Goal: Information Seeking & Learning: Learn about a topic

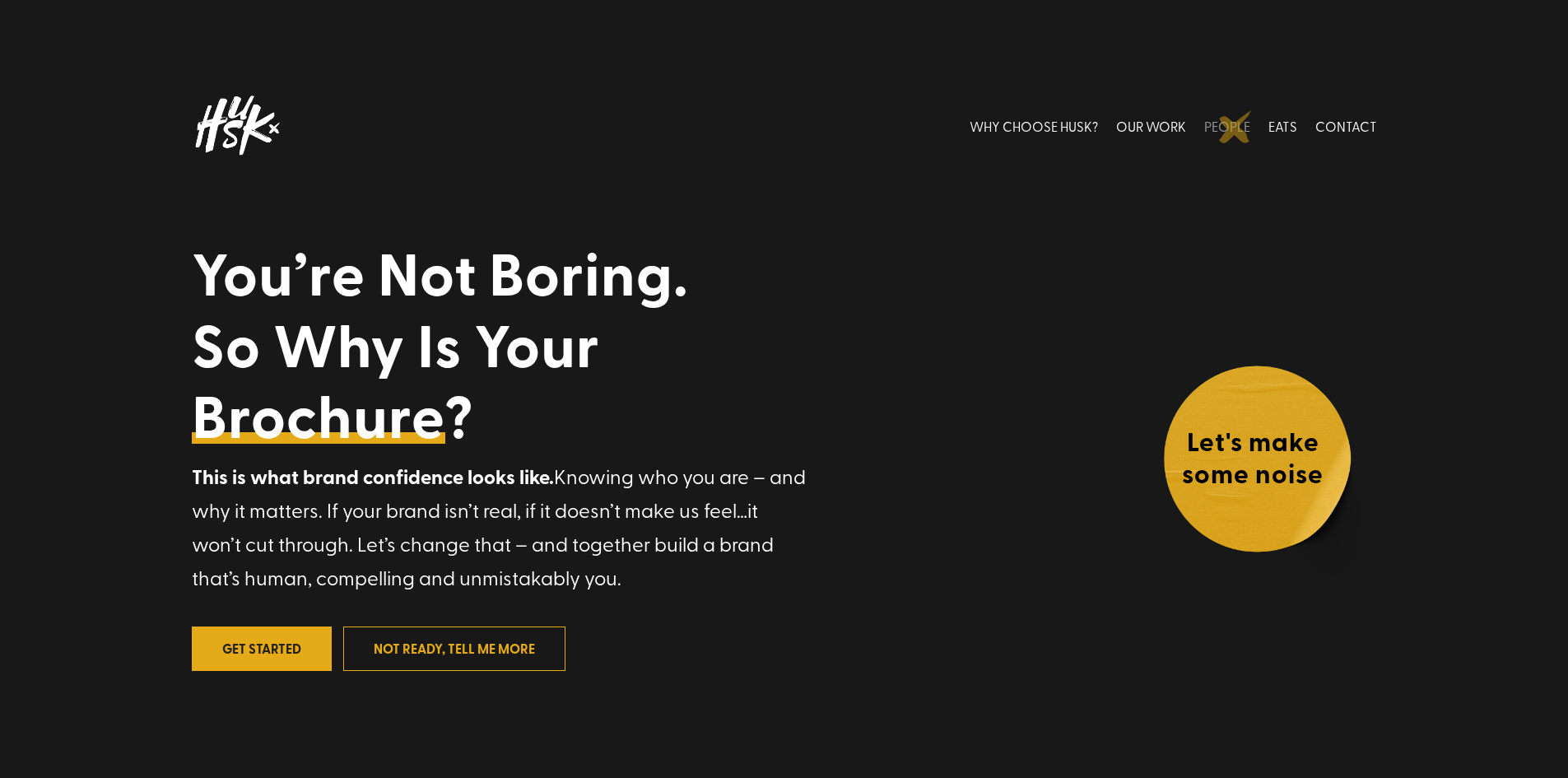
click at [1236, 127] on link "PEOPLE" at bounding box center [1228, 125] width 46 height 74
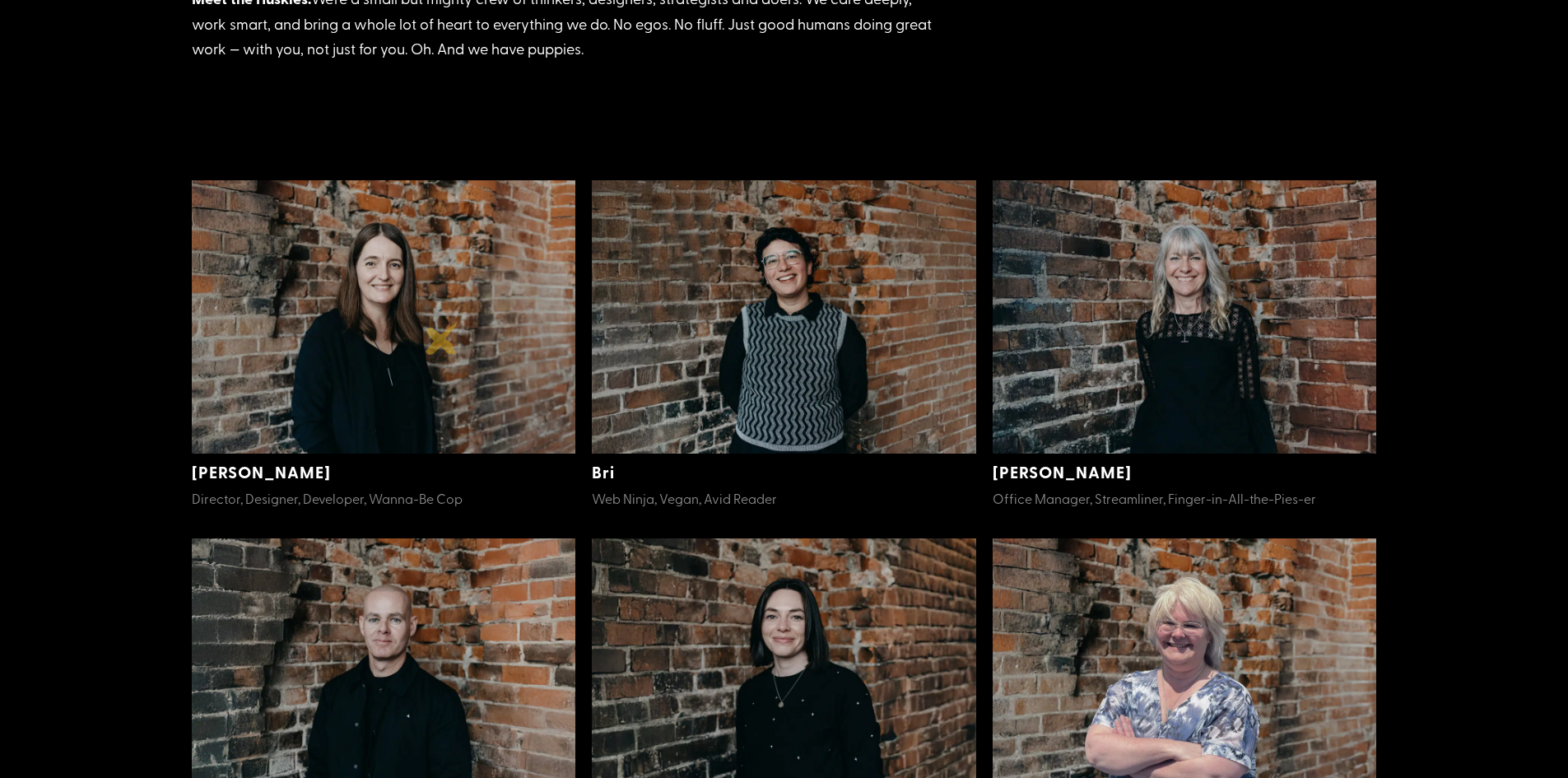
scroll to position [329, 0]
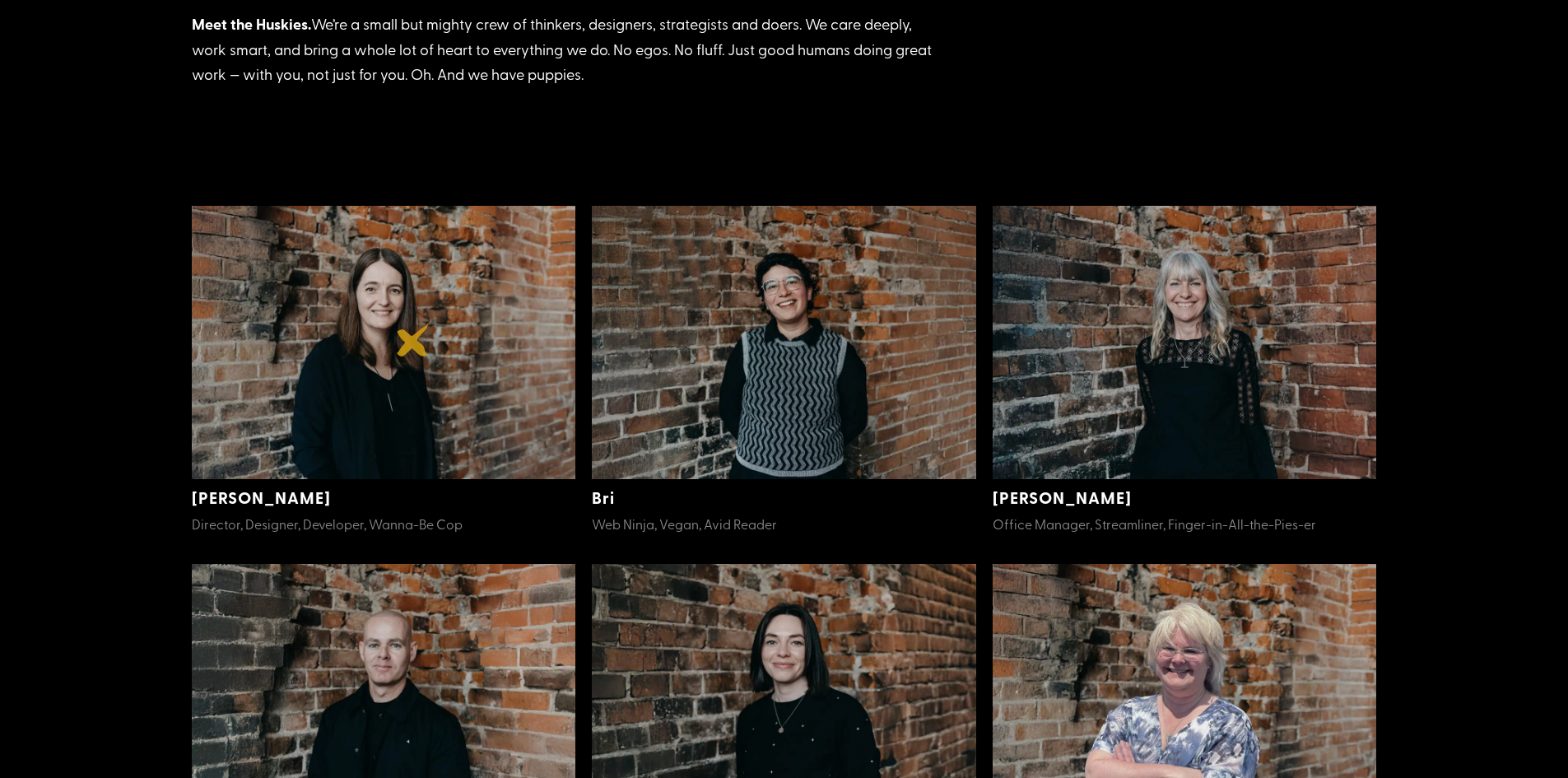
click at [413, 340] on img at bounding box center [384, 343] width 385 height 274
click at [214, 502] on link "[PERSON_NAME]" at bounding box center [261, 497] width 139 height 23
click at [338, 376] on img at bounding box center [384, 343] width 385 height 274
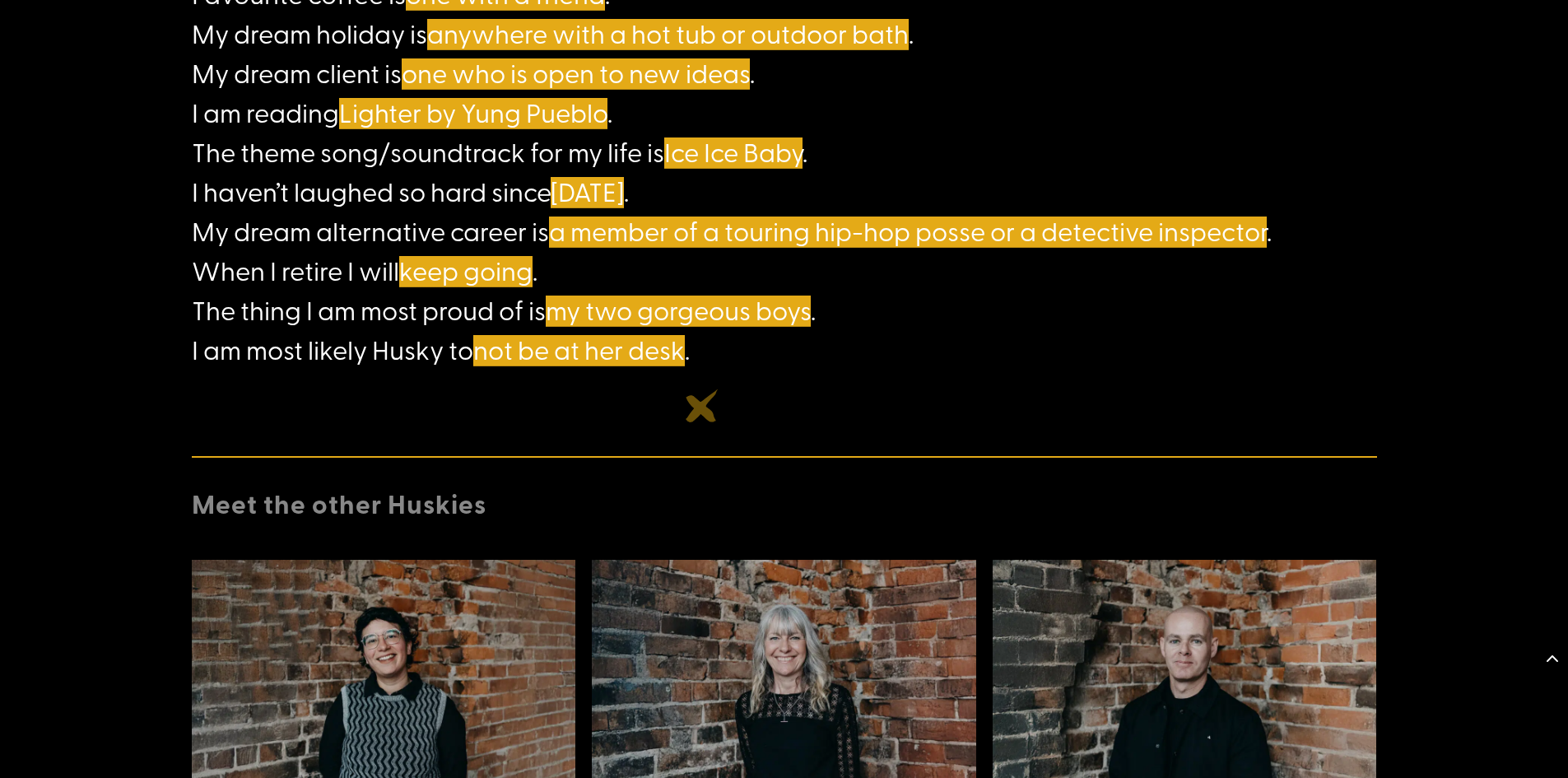
scroll to position [1565, 0]
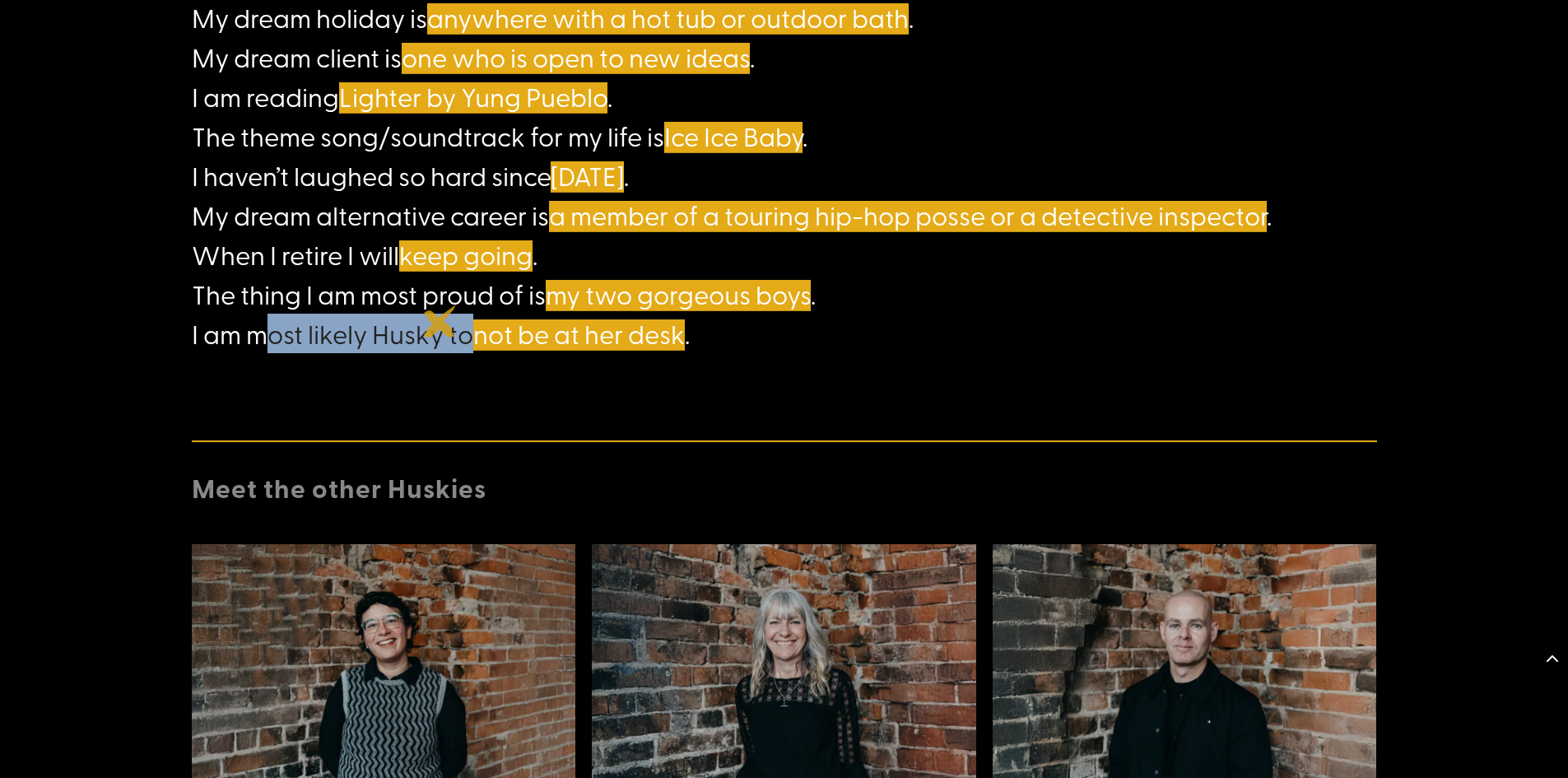
drag, startPoint x: 230, startPoint y: 334, endPoint x: 453, endPoint y: 320, distance: 223.4
click at [444, 321] on h4 "I am inspired by great eateries, deep honesty and my girl gang . My favourite f…" at bounding box center [784, 60] width 1186 height 601
click at [460, 321] on h4 "I am inspired by great eateries, deep honesty and my girl gang . My favourite f…" at bounding box center [784, 60] width 1186 height 601
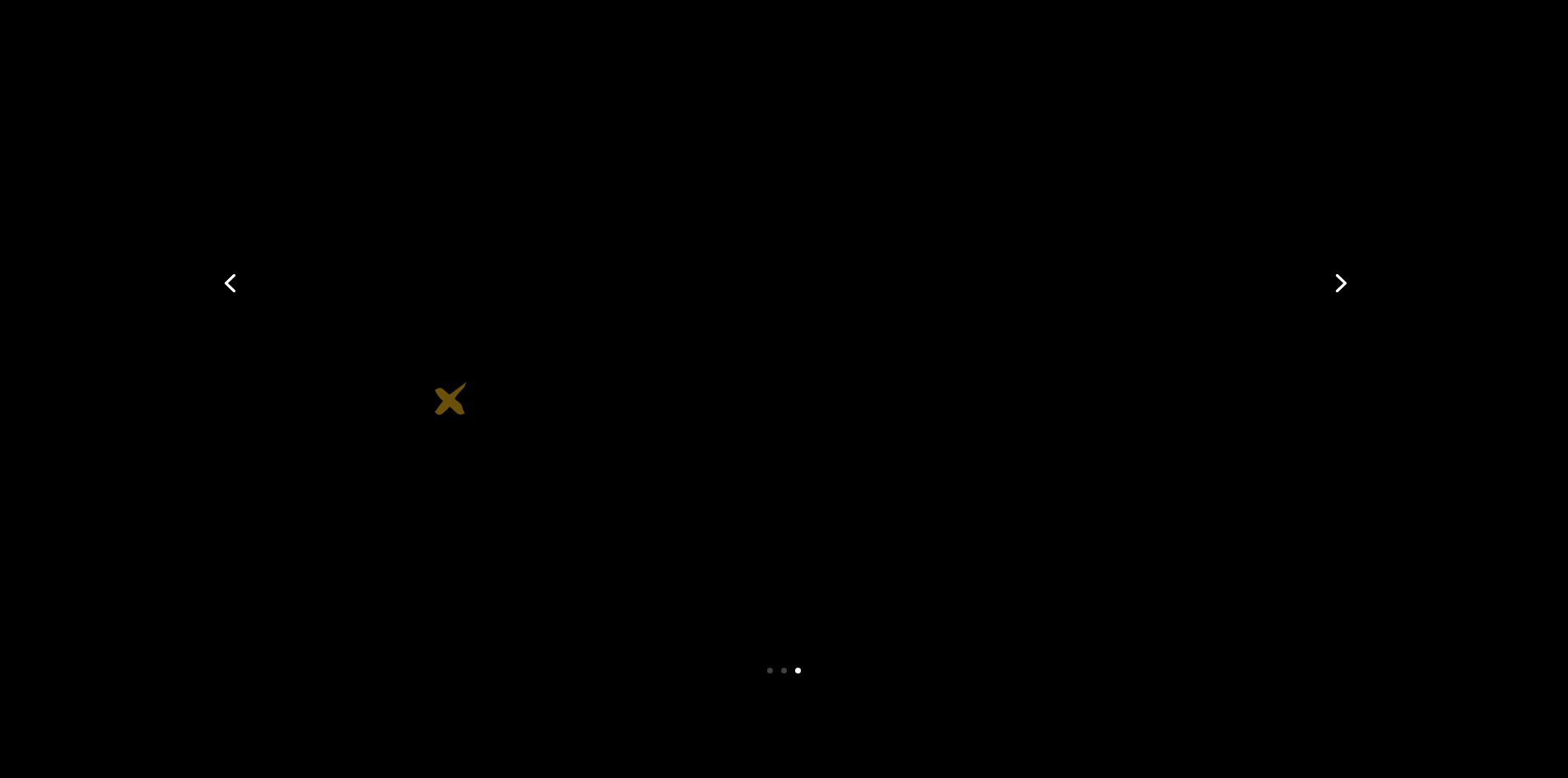
scroll to position [329, 0]
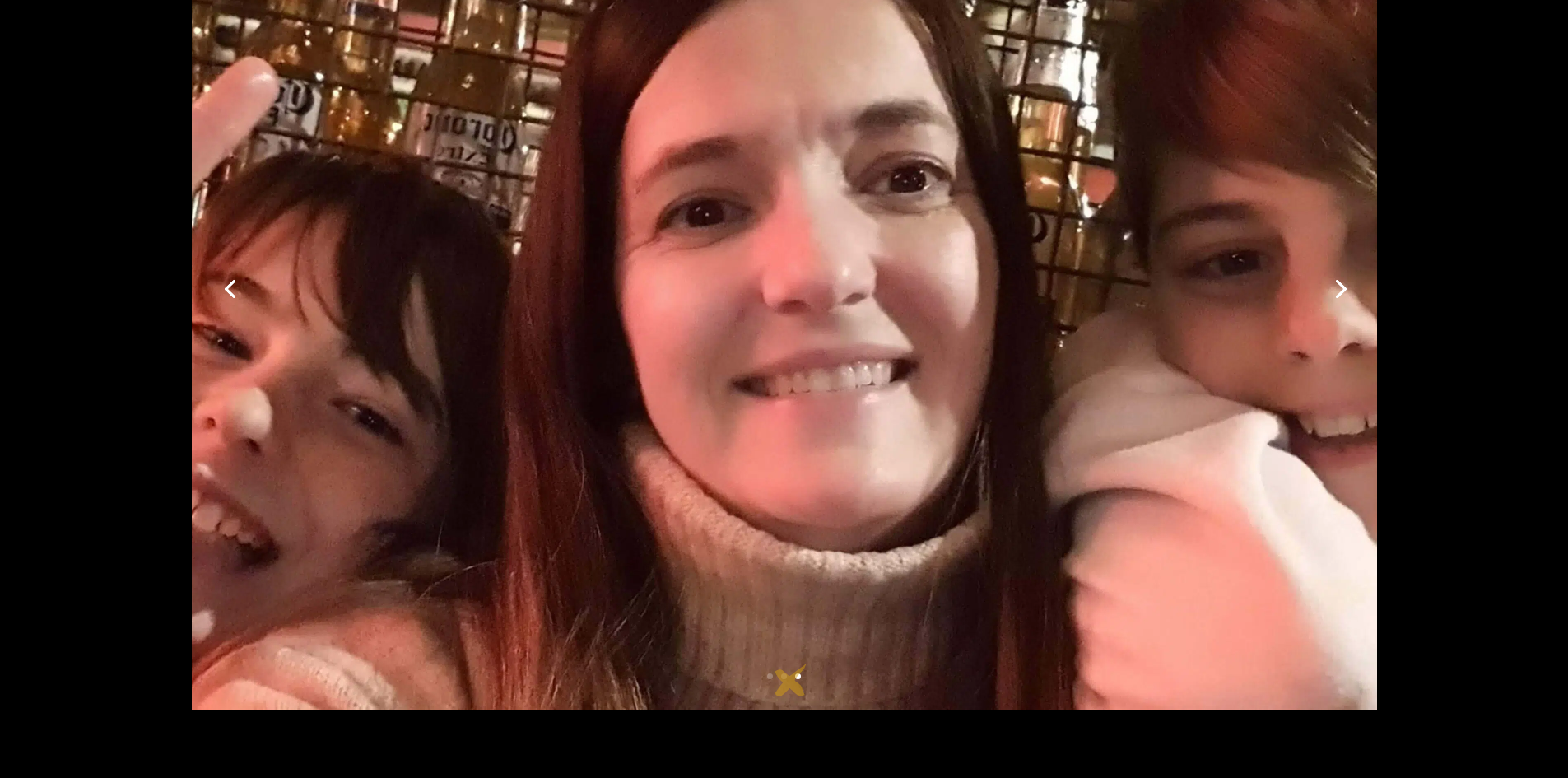
click at [791, 680] on div "1 2 3" at bounding box center [784, 684] width 1186 height 20
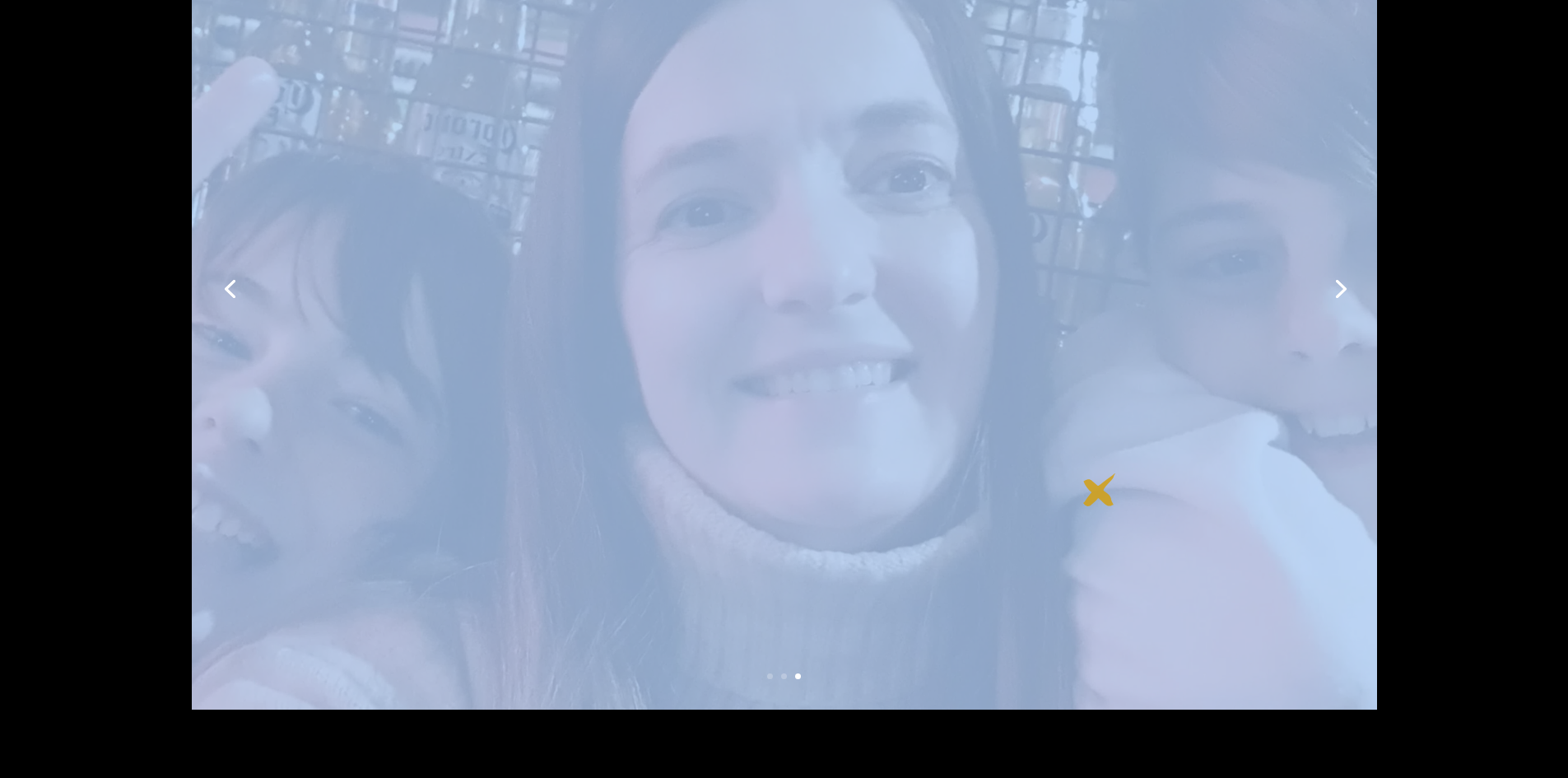
drag, startPoint x: 616, startPoint y: 491, endPoint x: 1126, endPoint y: 481, distance: 510.1
click at [1115, 485] on div at bounding box center [784, 287] width 1186 height 845
click at [226, 288] on link "Previous" at bounding box center [230, 287] width 40 height 40
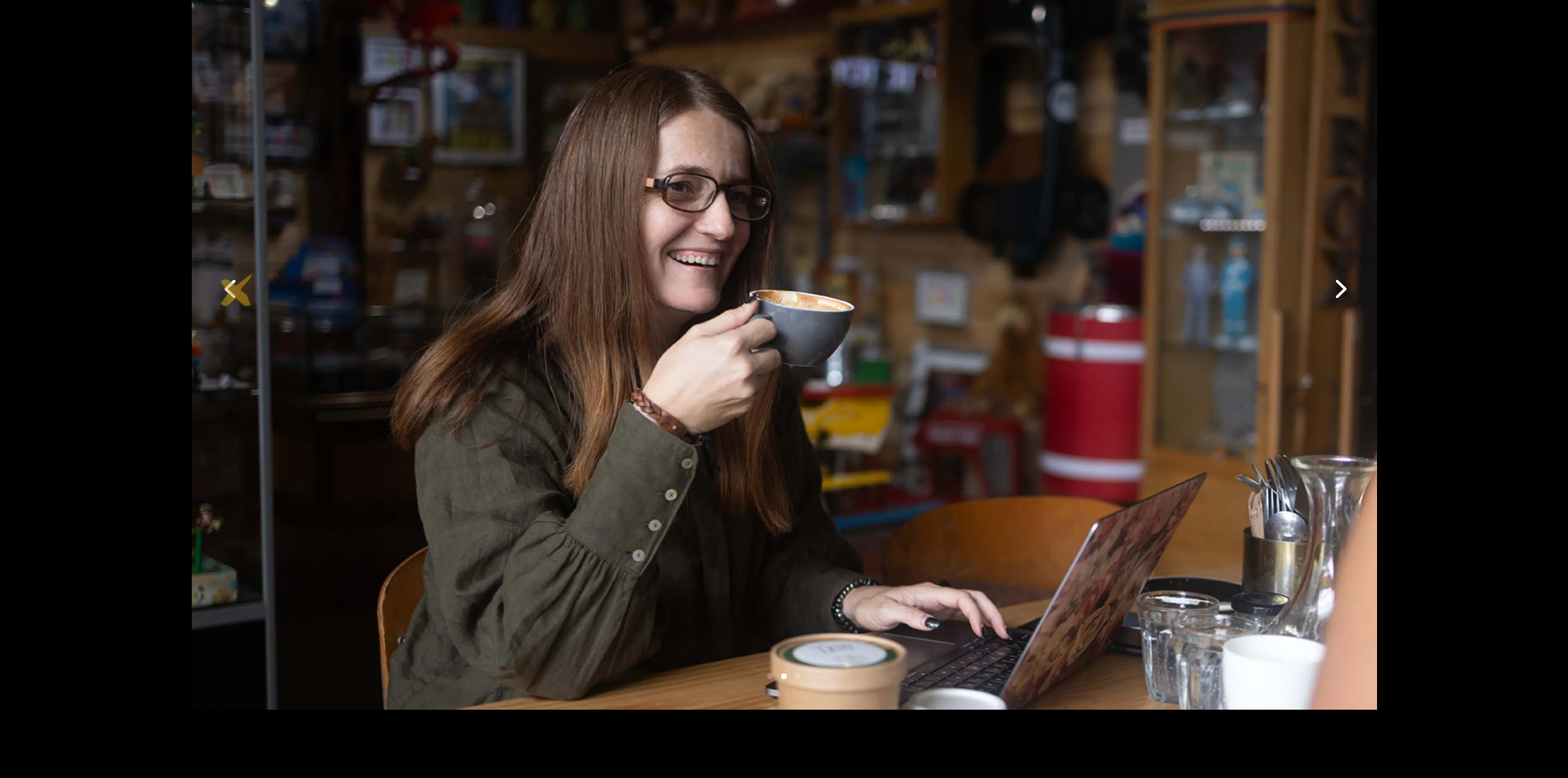
click at [237, 290] on link "Previous" at bounding box center [230, 287] width 40 height 40
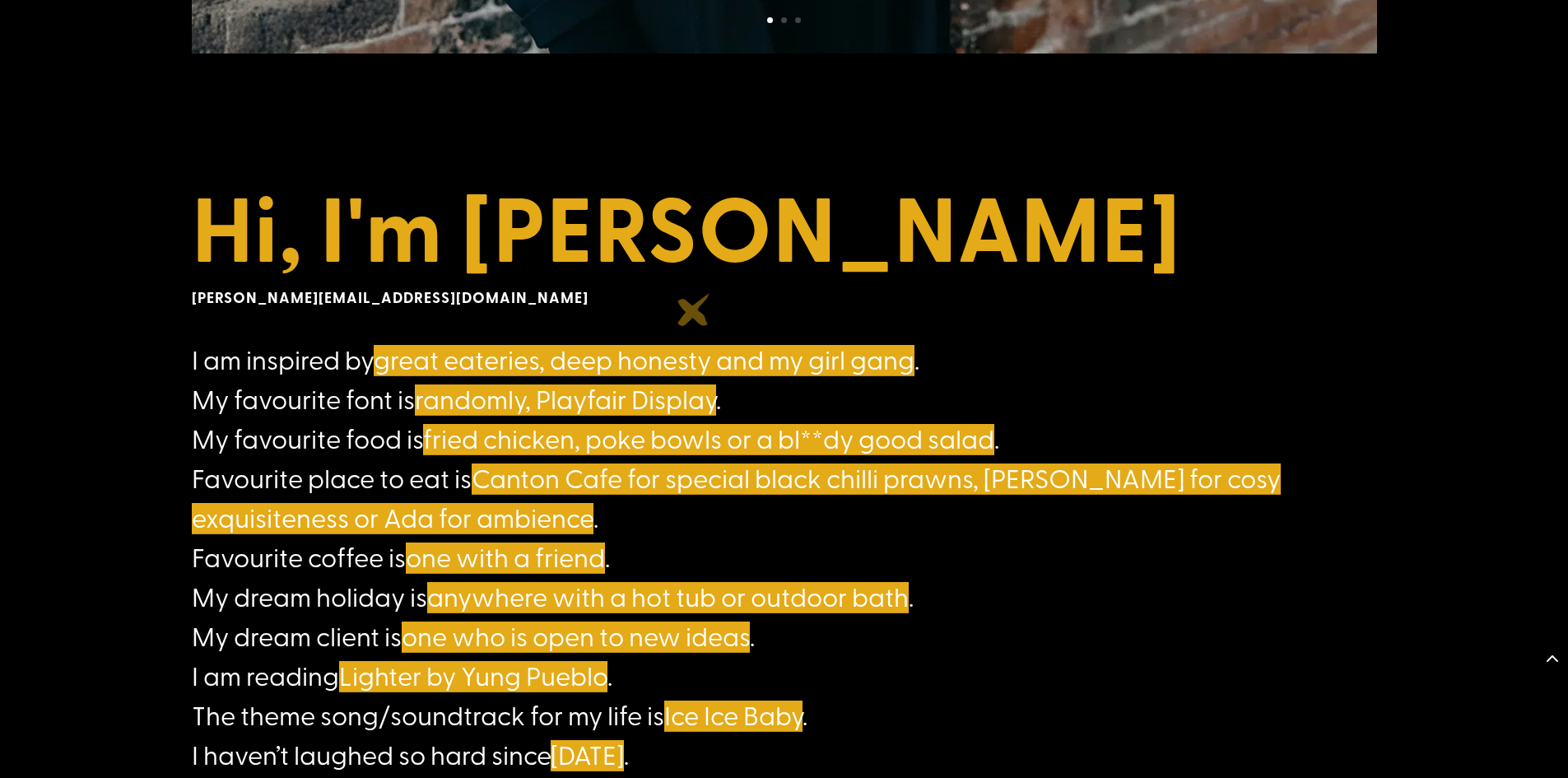
scroll to position [988, 0]
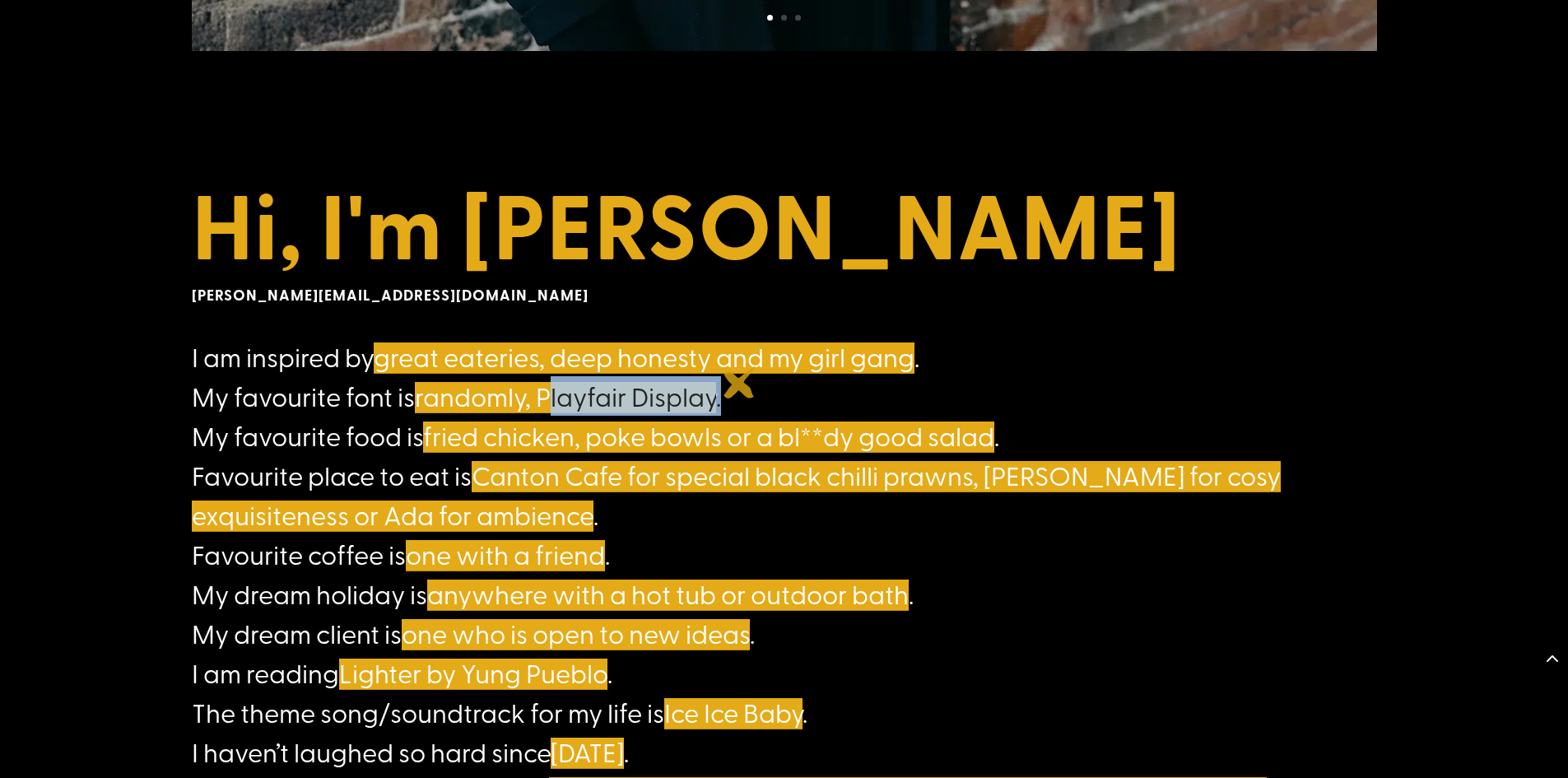
drag, startPoint x: 554, startPoint y: 397, endPoint x: 741, endPoint y: 382, distance: 187.6
click at [741, 382] on h4 "I am inspired by great eateries, deep honesty and my girl gang . My favourite f…" at bounding box center [784, 637] width 1186 height 601
click at [780, 384] on h4 "I am inspired by great eateries, deep honesty and my girl gang . My favourite f…" at bounding box center [784, 637] width 1186 height 601
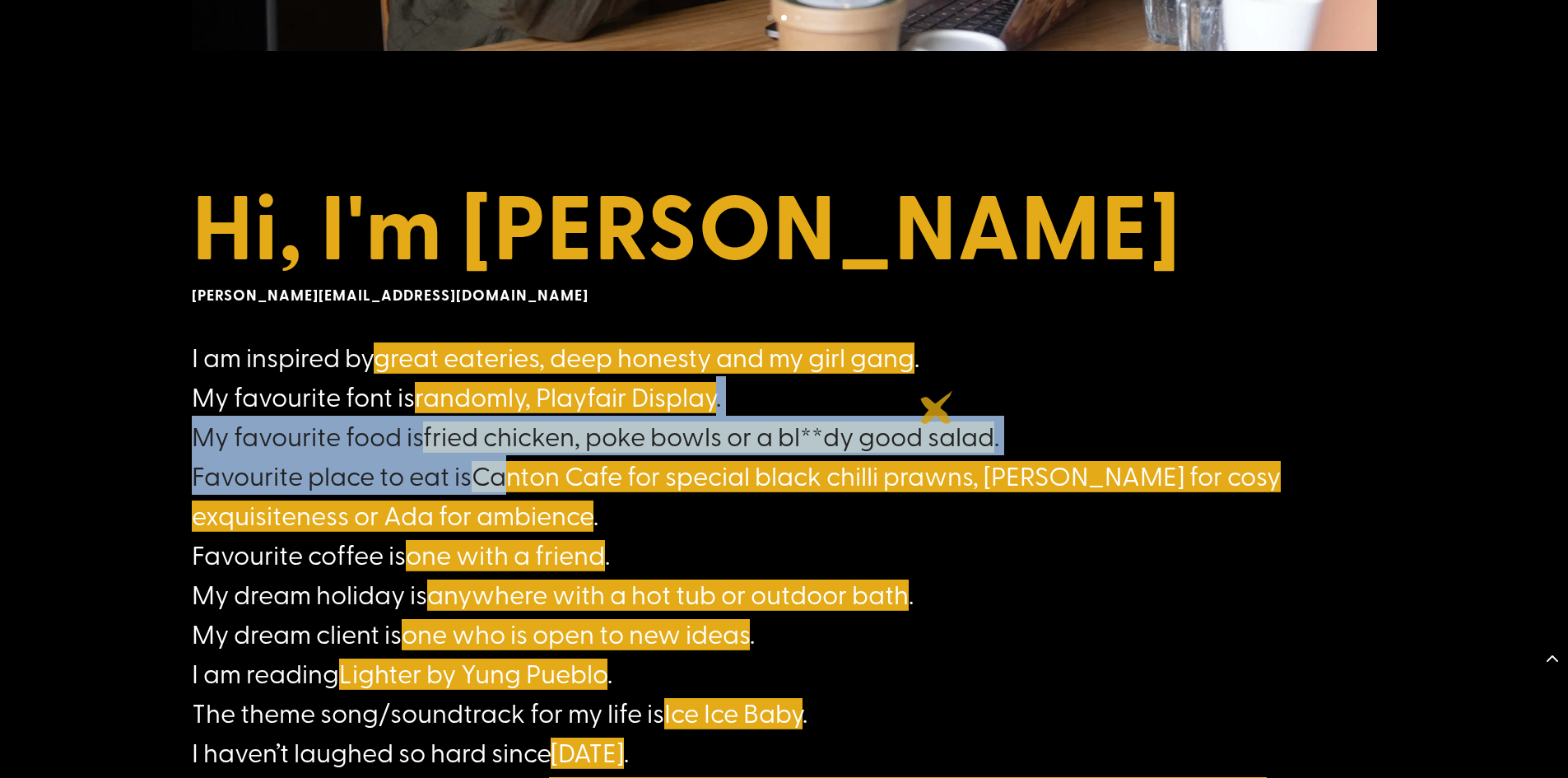
drag, startPoint x: 519, startPoint y: 456, endPoint x: 937, endPoint y: 408, distance: 420.7
click at [937, 408] on h4 "I am inspired by great eateries, deep honesty and my girl gang . My favourite f…" at bounding box center [784, 637] width 1186 height 601
click at [1009, 424] on h4 "I am inspired by great eateries, deep honesty and my girl gang . My favourite f…" at bounding box center [784, 637] width 1186 height 601
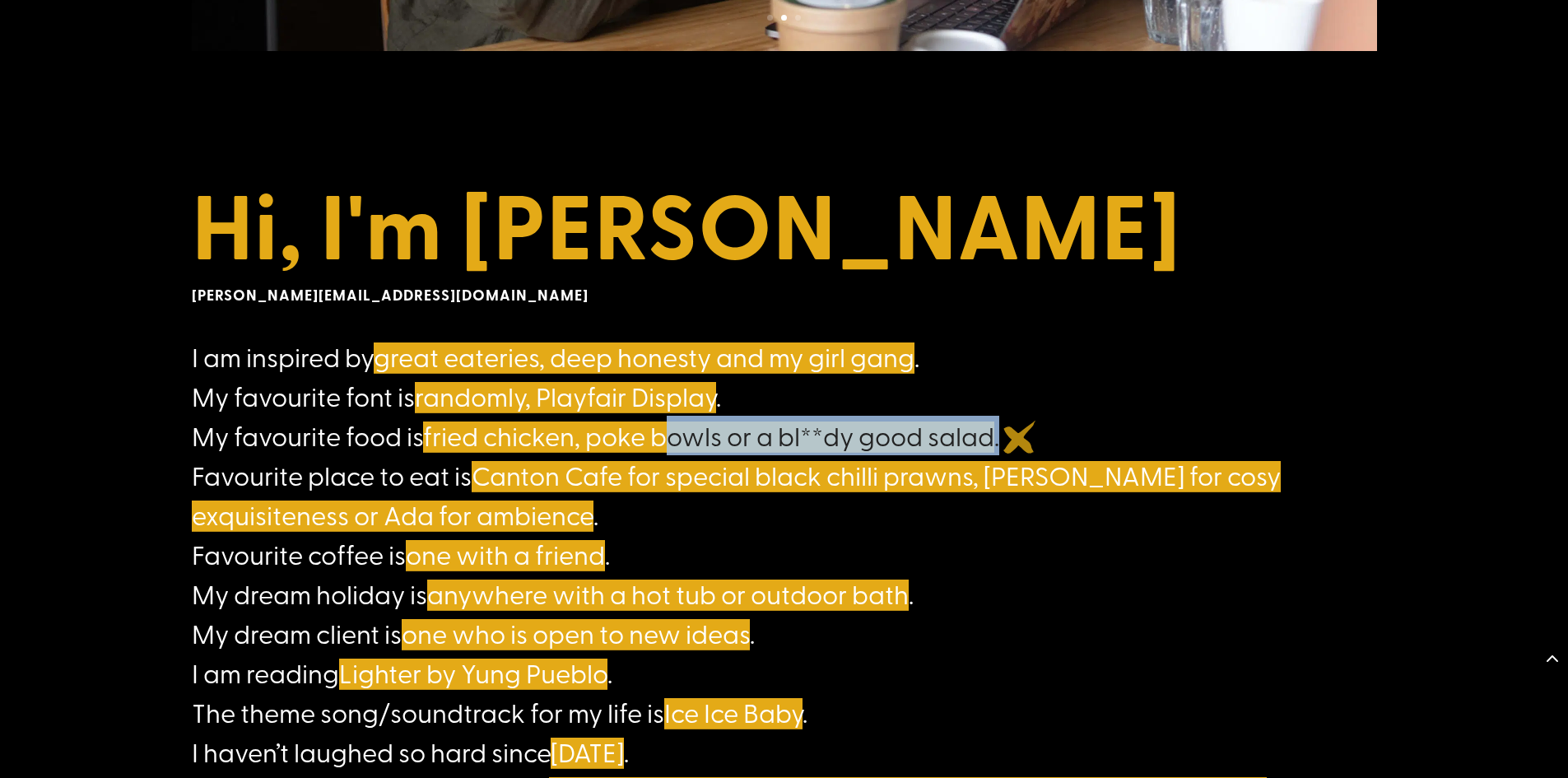
drag, startPoint x: 681, startPoint y: 437, endPoint x: 1021, endPoint y: 437, distance: 340.0
click at [1021, 437] on h4 "I am inspired by great eateries, deep honesty and my girl gang . My favourite f…" at bounding box center [784, 637] width 1186 height 601
click at [1035, 437] on h4 "I am inspired by great eateries, deep honesty and my girl gang . My favourite f…" at bounding box center [784, 637] width 1186 height 601
click at [707, 439] on span "fried chicken, poke bowls or a bl**dy good salad" at bounding box center [708, 435] width 572 height 36
drag, startPoint x: 657, startPoint y: 441, endPoint x: 919, endPoint y: 431, distance: 262.2
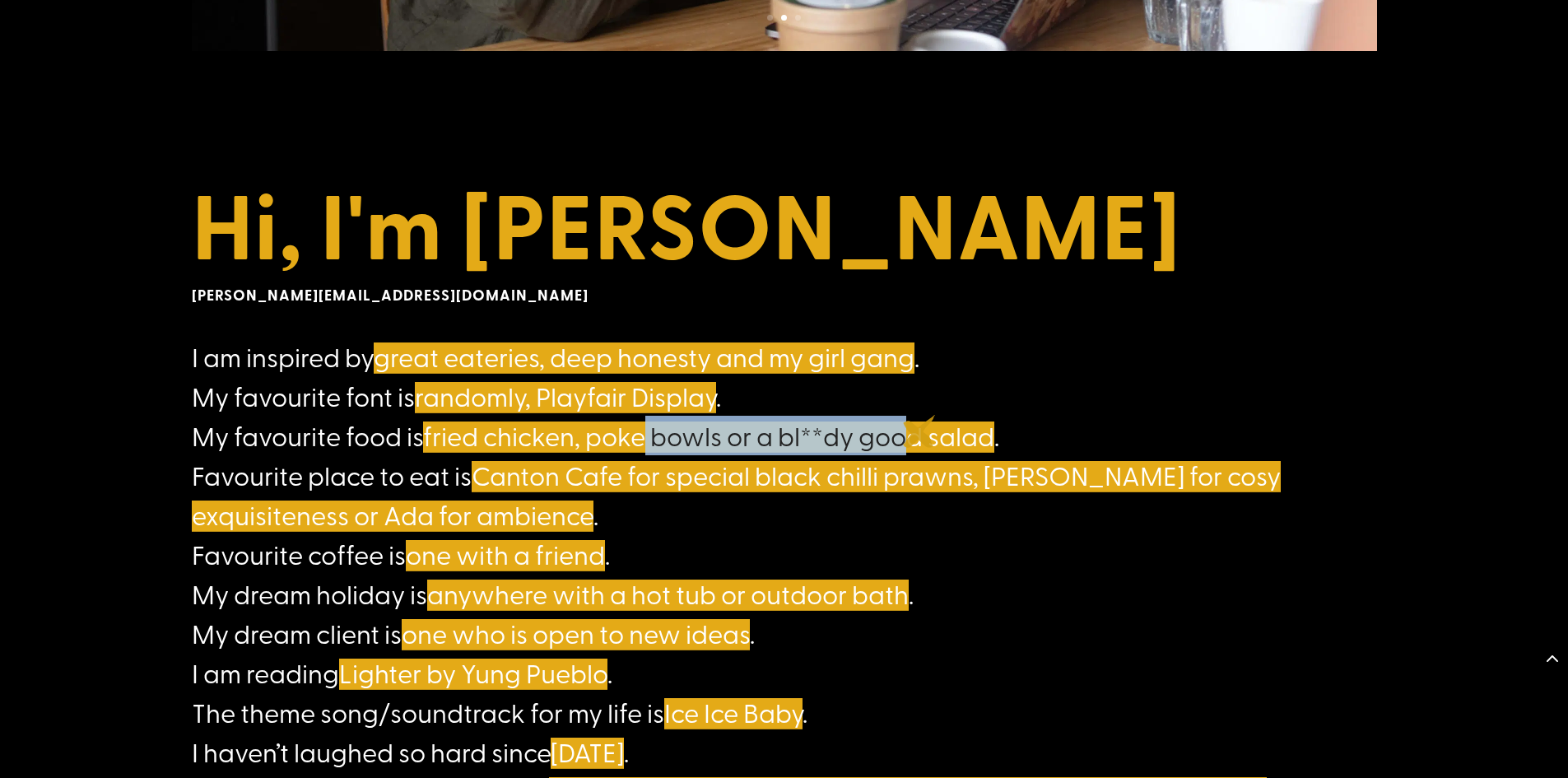
click at [919, 431] on span "fried chicken, poke bowls or a bl**dy good salad" at bounding box center [708, 435] width 572 height 36
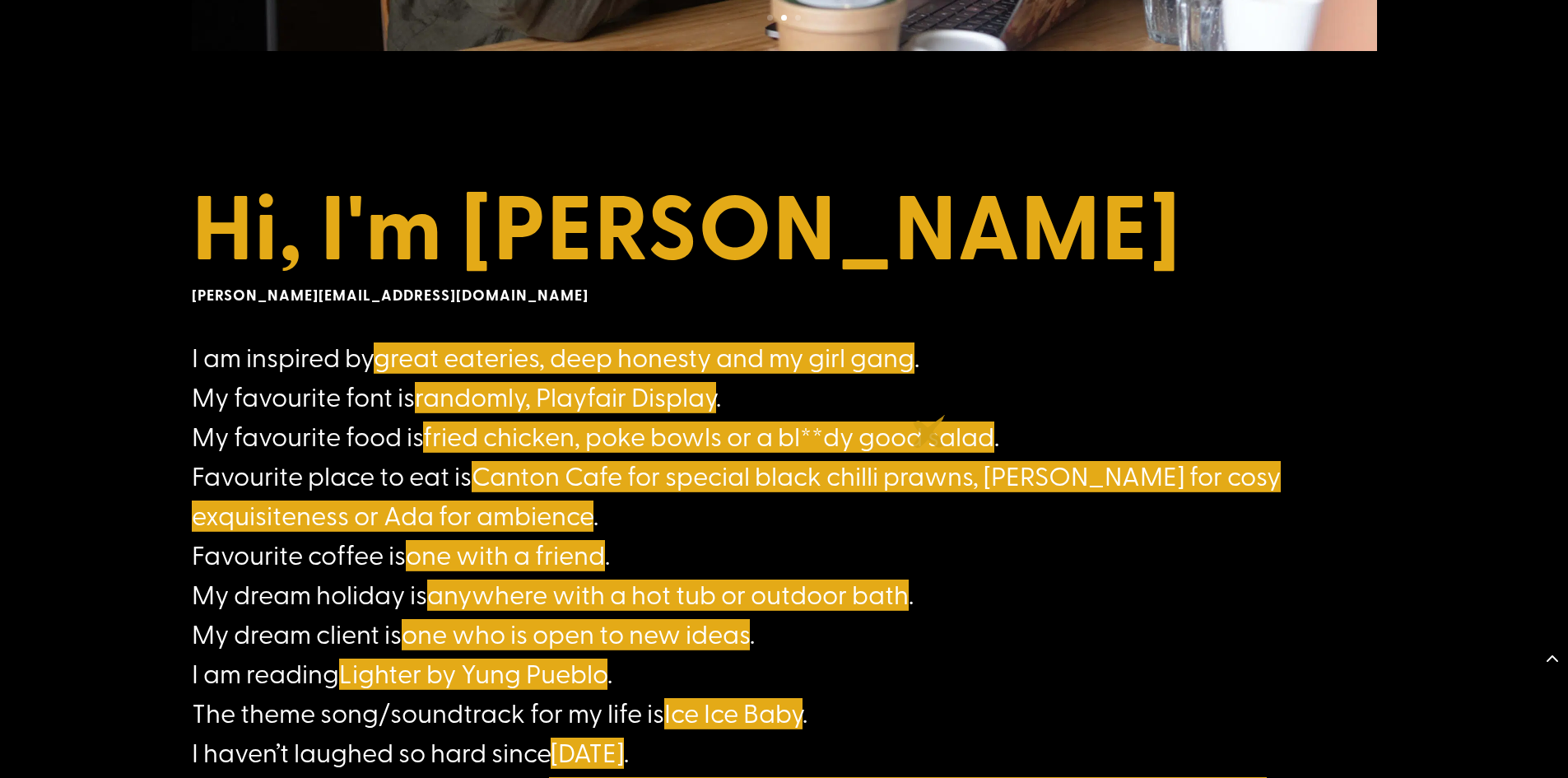
drag, startPoint x: 929, startPoint y: 431, endPoint x: 832, endPoint y: 431, distance: 97.0
click at [930, 431] on span "fried chicken, poke bowls or a bl**dy good salad" at bounding box center [708, 435] width 572 height 36
drag, startPoint x: 713, startPoint y: 435, endPoint x: 944, endPoint y: 423, distance: 231.3
click at [944, 423] on span "fried chicken, poke bowls or a bl**dy good salad" at bounding box center [708, 435] width 572 height 36
drag, startPoint x: 982, startPoint y: 430, endPoint x: 938, endPoint y: 432, distance: 44.0
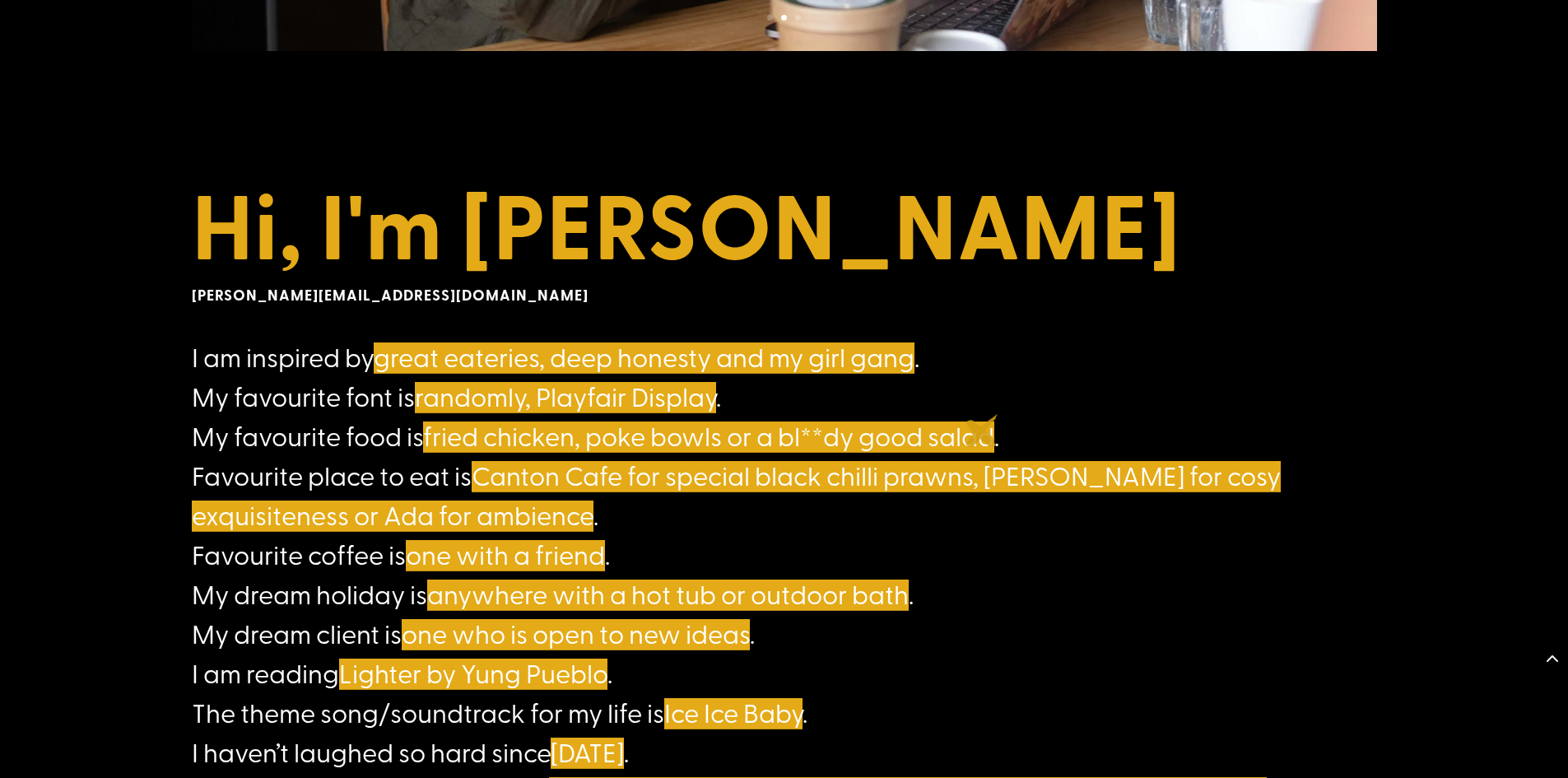
click at [983, 430] on span "fried chicken, poke bowls or a bl**dy good salad" at bounding box center [708, 435] width 572 height 36
drag, startPoint x: 697, startPoint y: 433, endPoint x: 894, endPoint y: 429, distance: 197.0
click at [894, 429] on span "fried chicken, poke bowls or a bl**dy good salad" at bounding box center [708, 435] width 572 height 36
click at [933, 439] on span "fried chicken, poke bowls or a bl**dy good salad" at bounding box center [708, 435] width 572 height 36
